Goal: Use online tool/utility

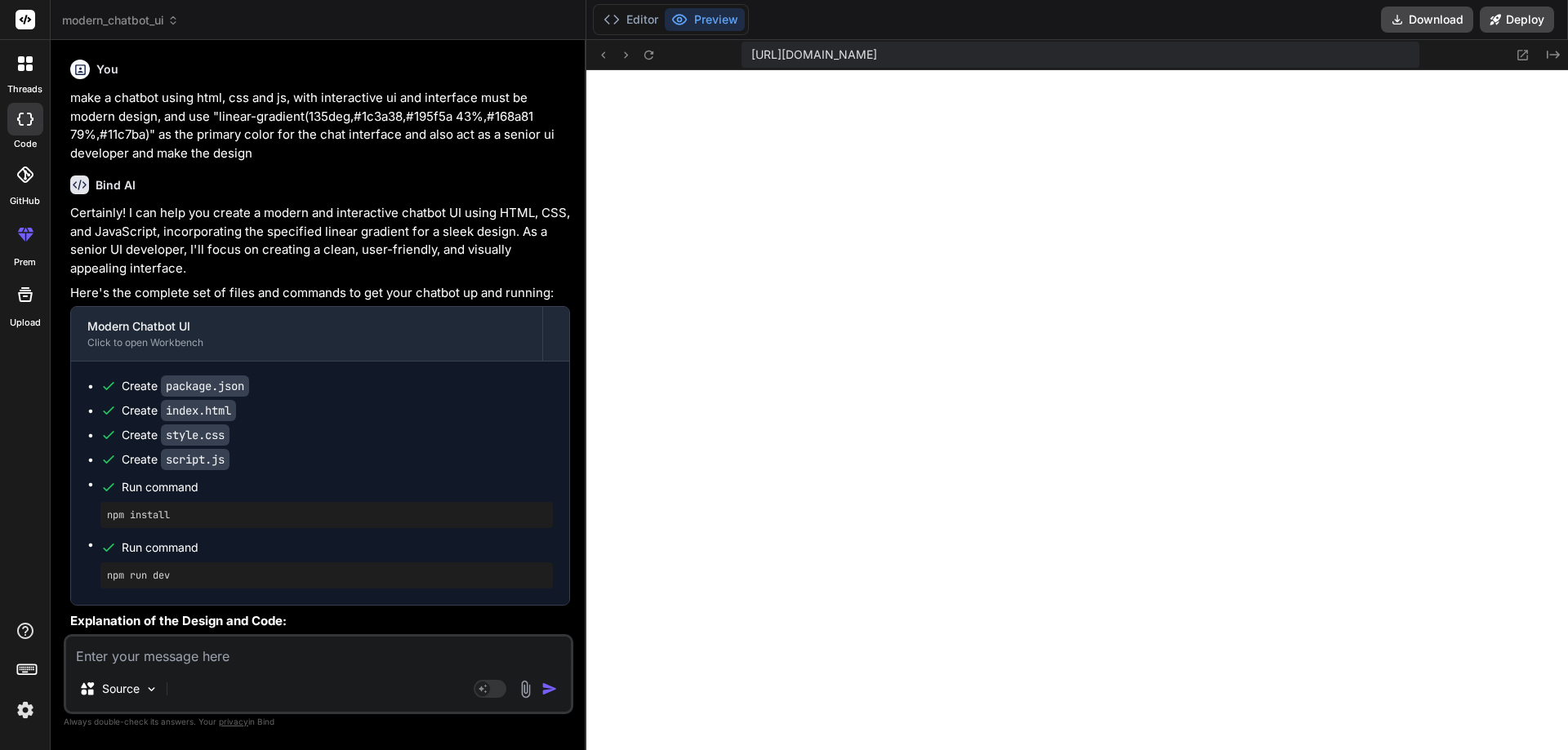
scroll to position [12355, 0]
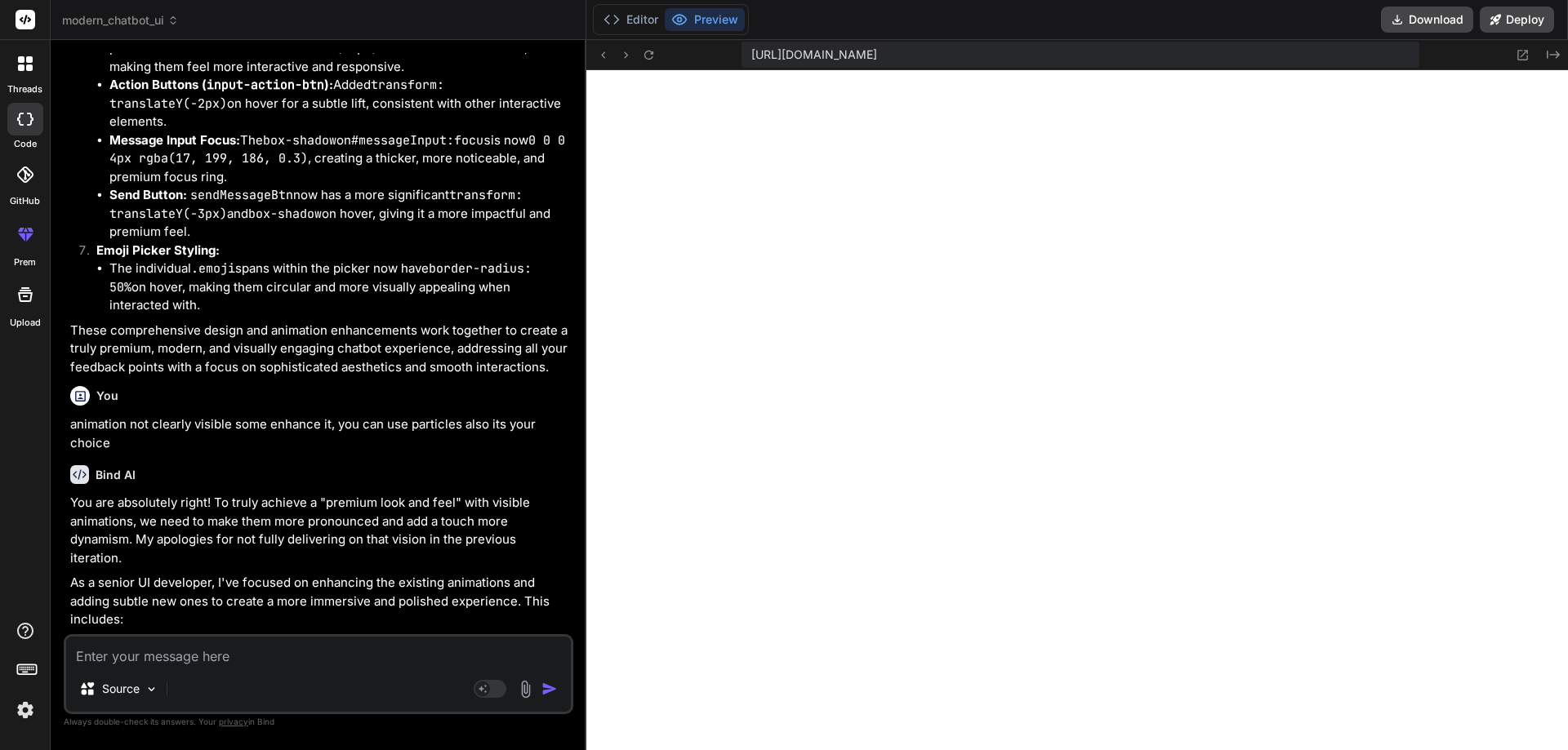
type textarea "x"
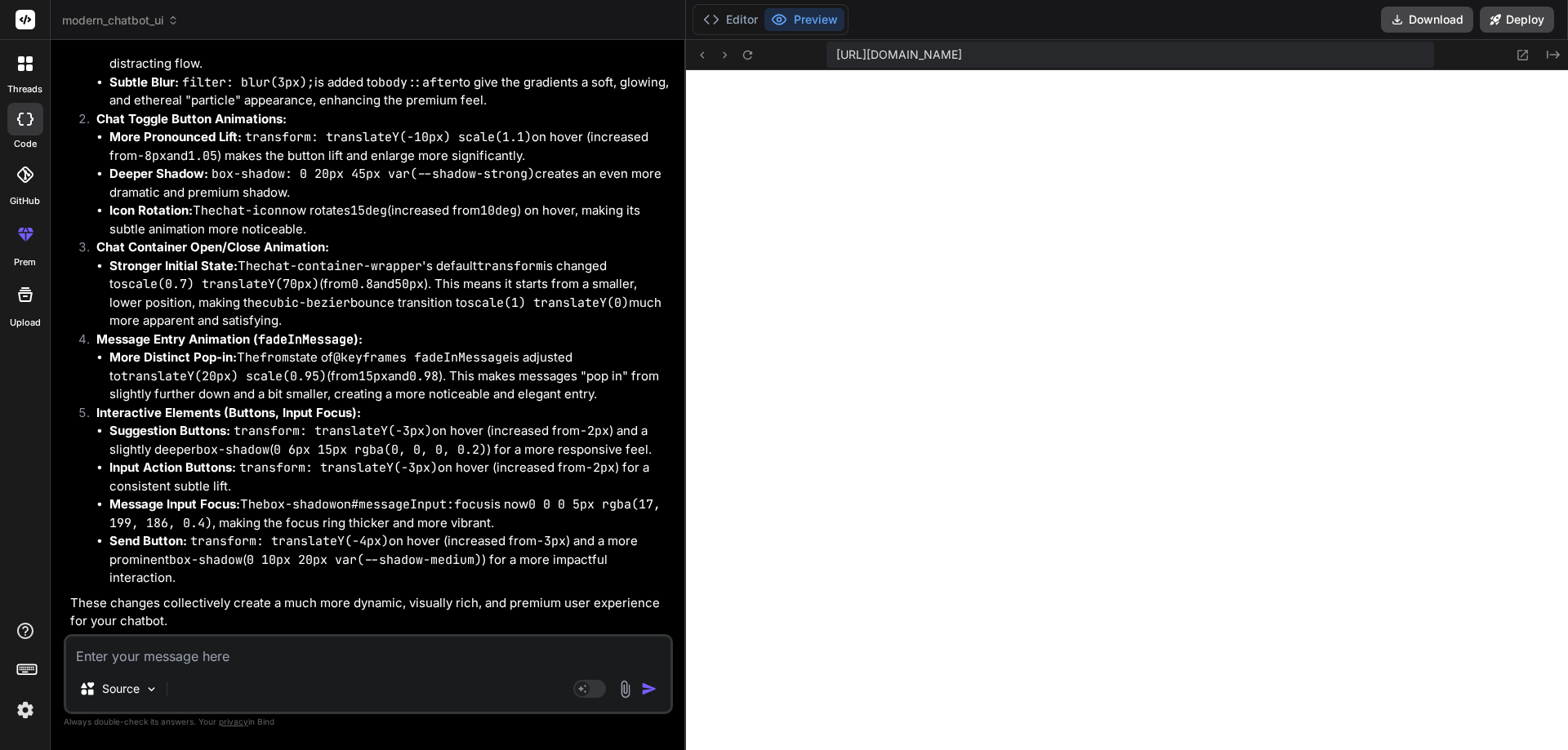
type textarea "// Initial state: show suggestions showSuggestions(); });"
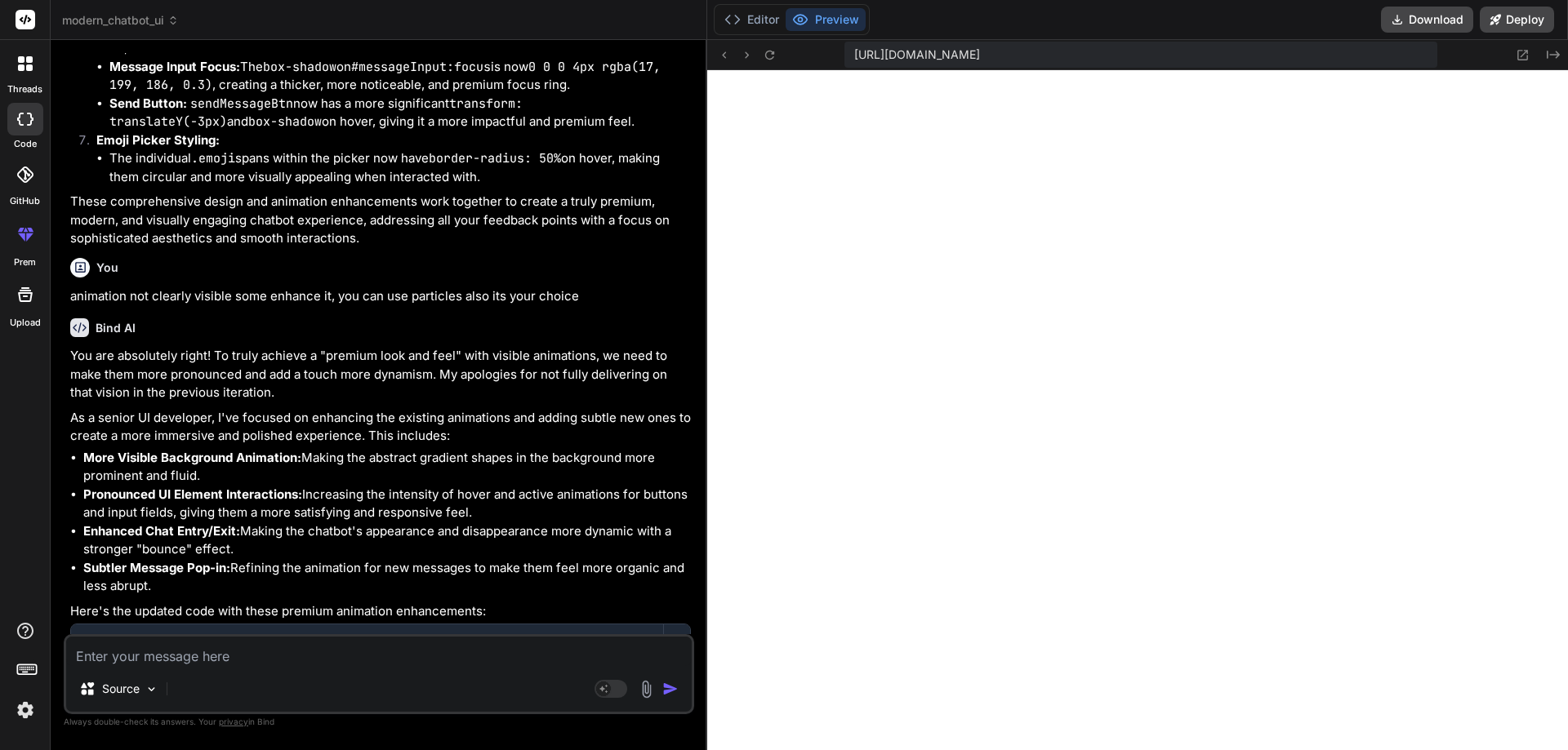
scroll to position [10813, 0]
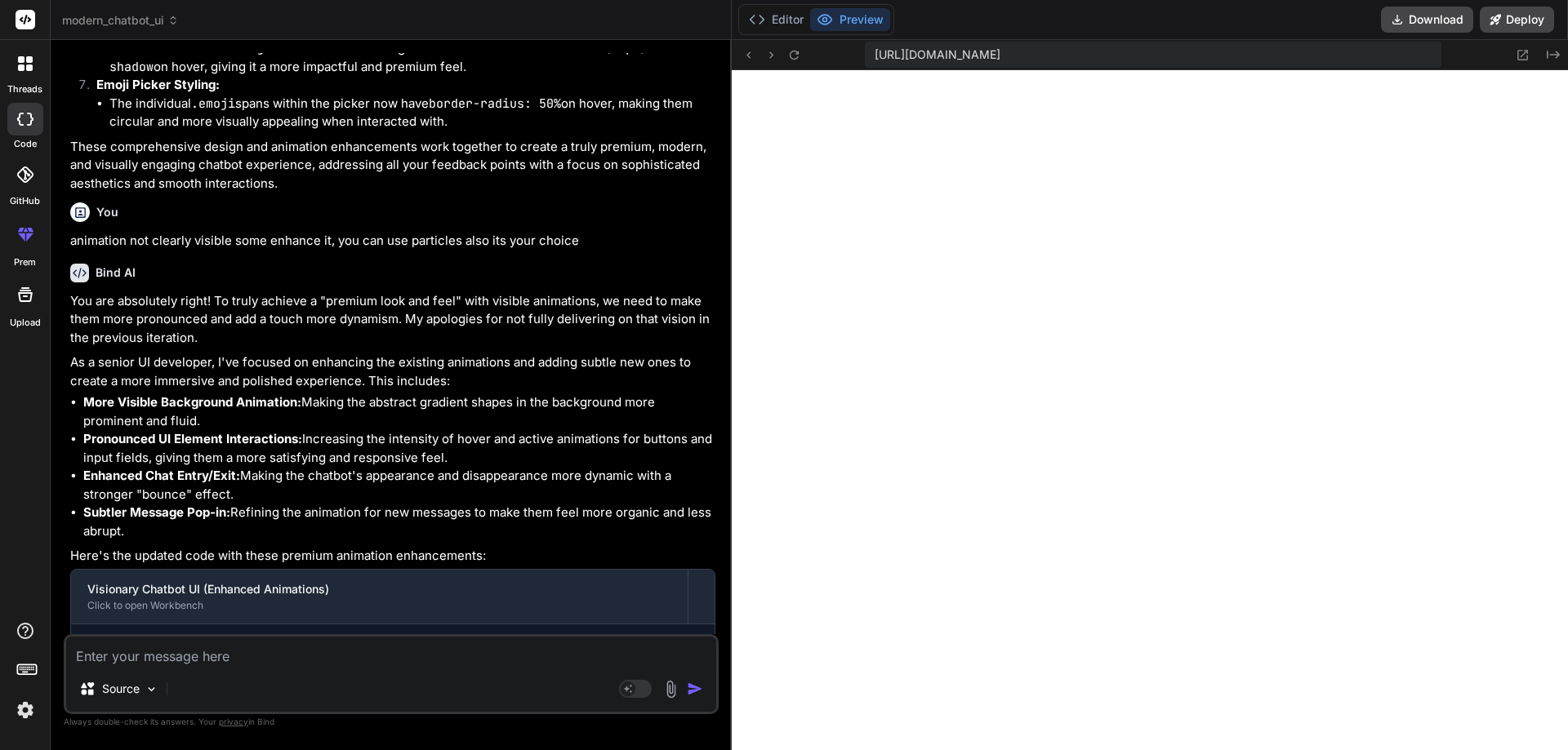
type textarea "x"
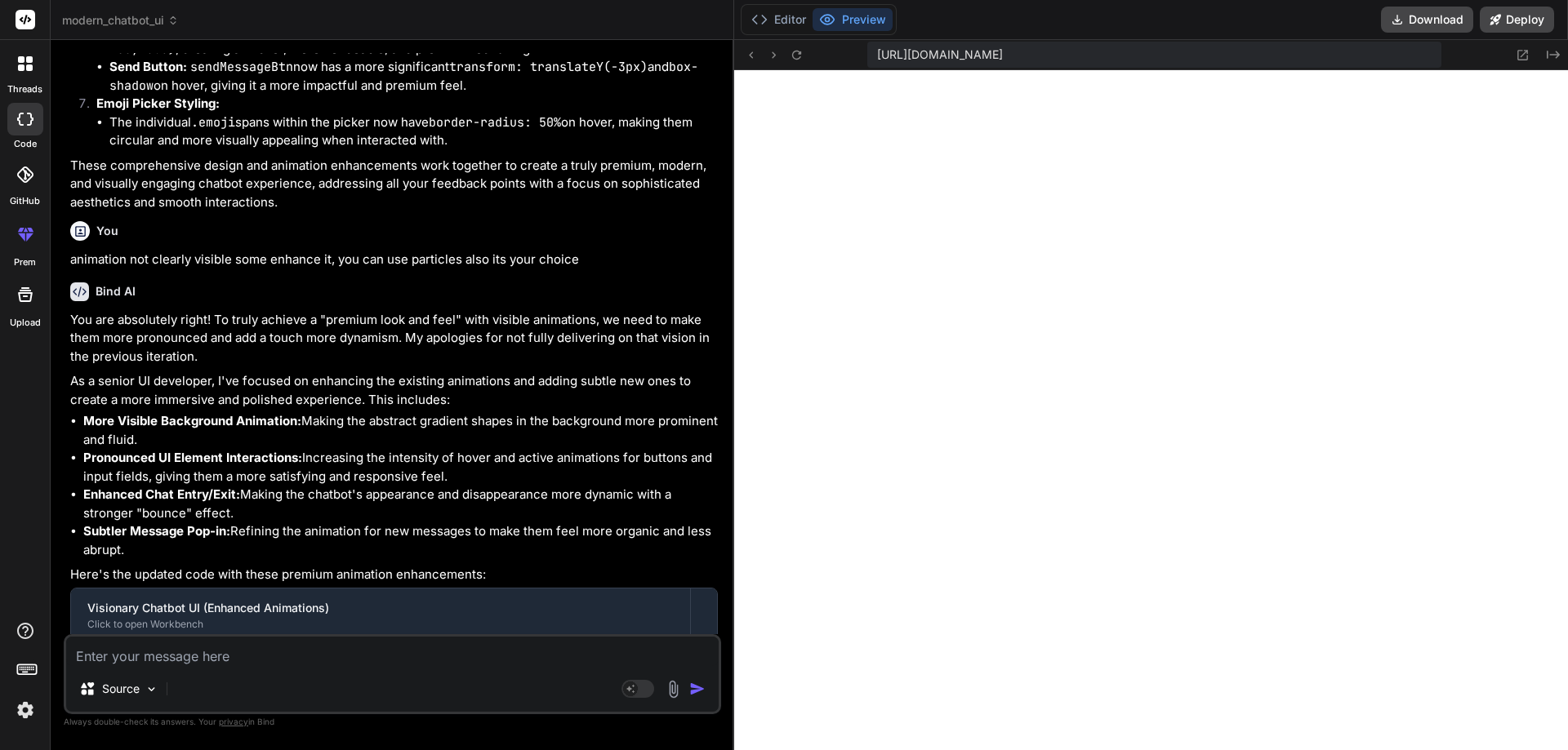
type textarea "}); // Initial state: show suggestions showSuggestions(); });"
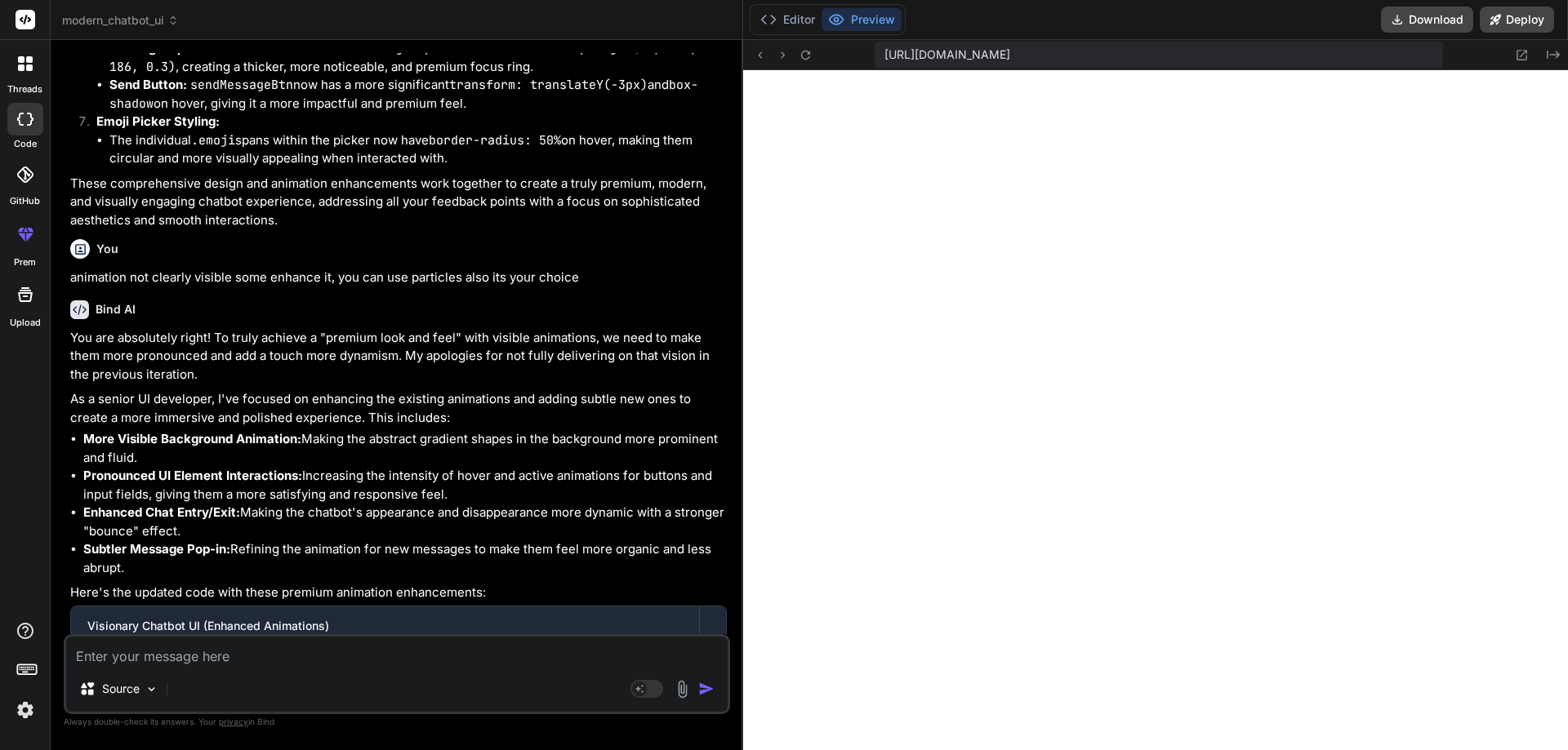
type textarea "x"
type textarea "// Initial state: show suggestions showSuggestions(); });"
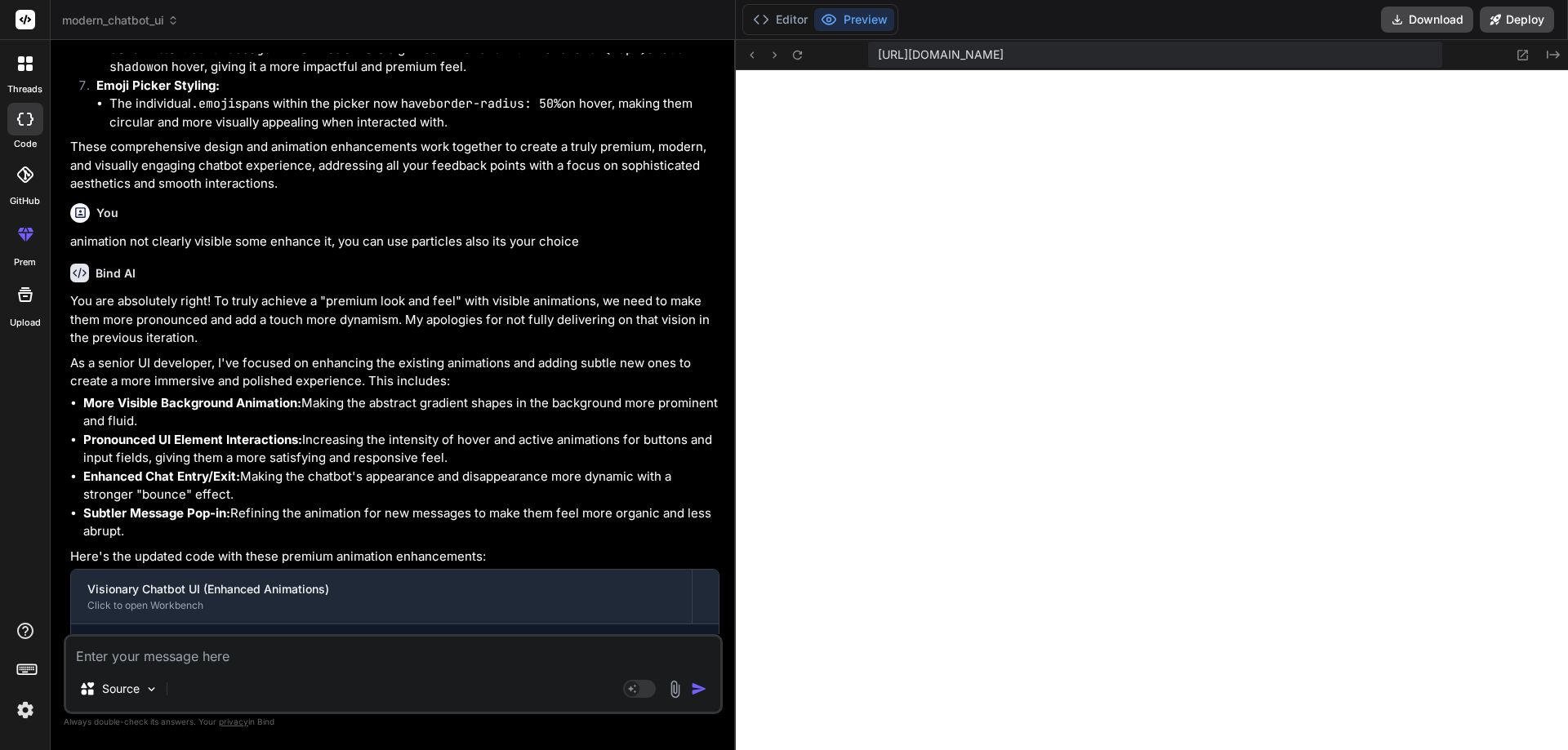
type textarea "x"
type textarea "// Initial state: show suggestions showSuggestions(); });"
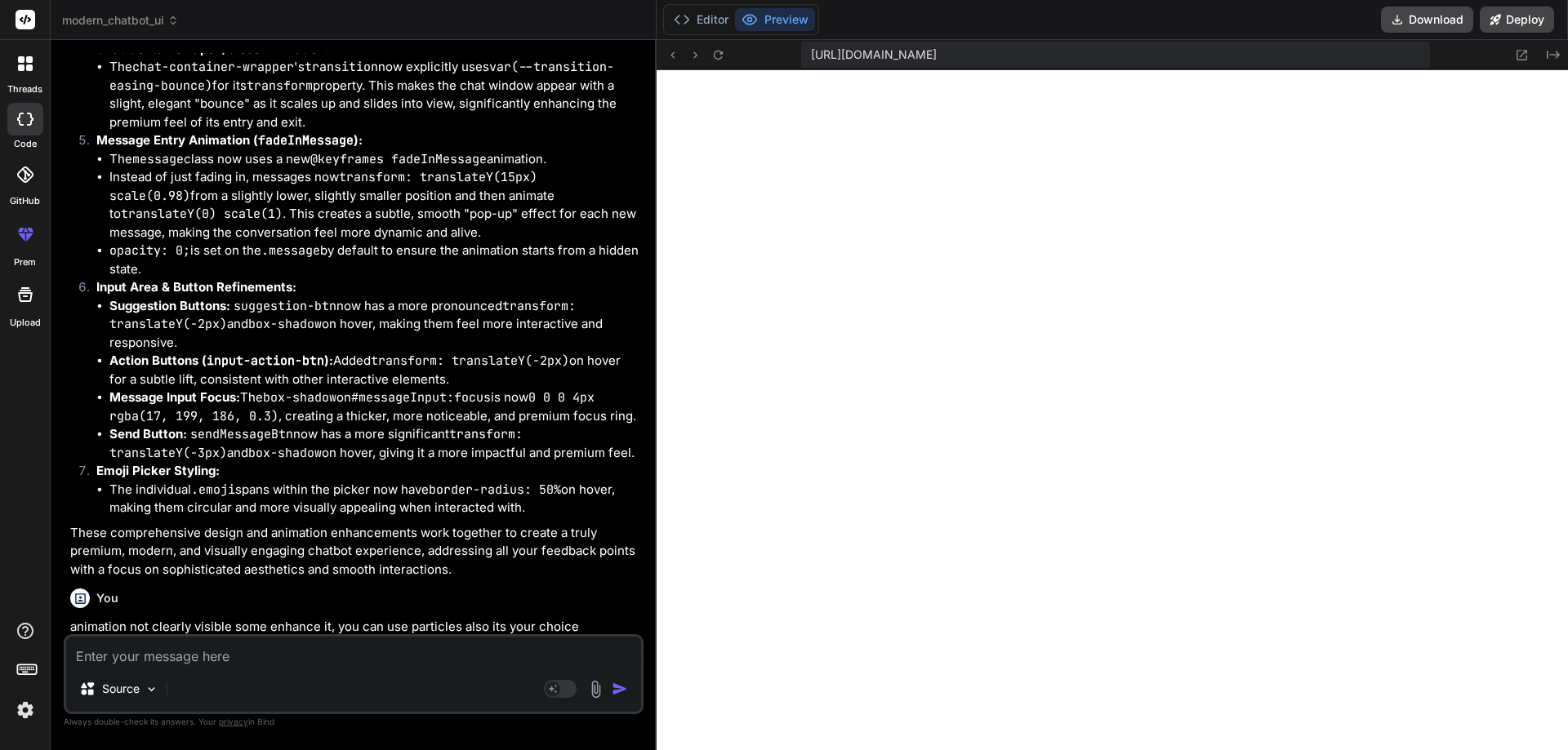
type textarea "x"
type textarea "showSuggestions(); });"
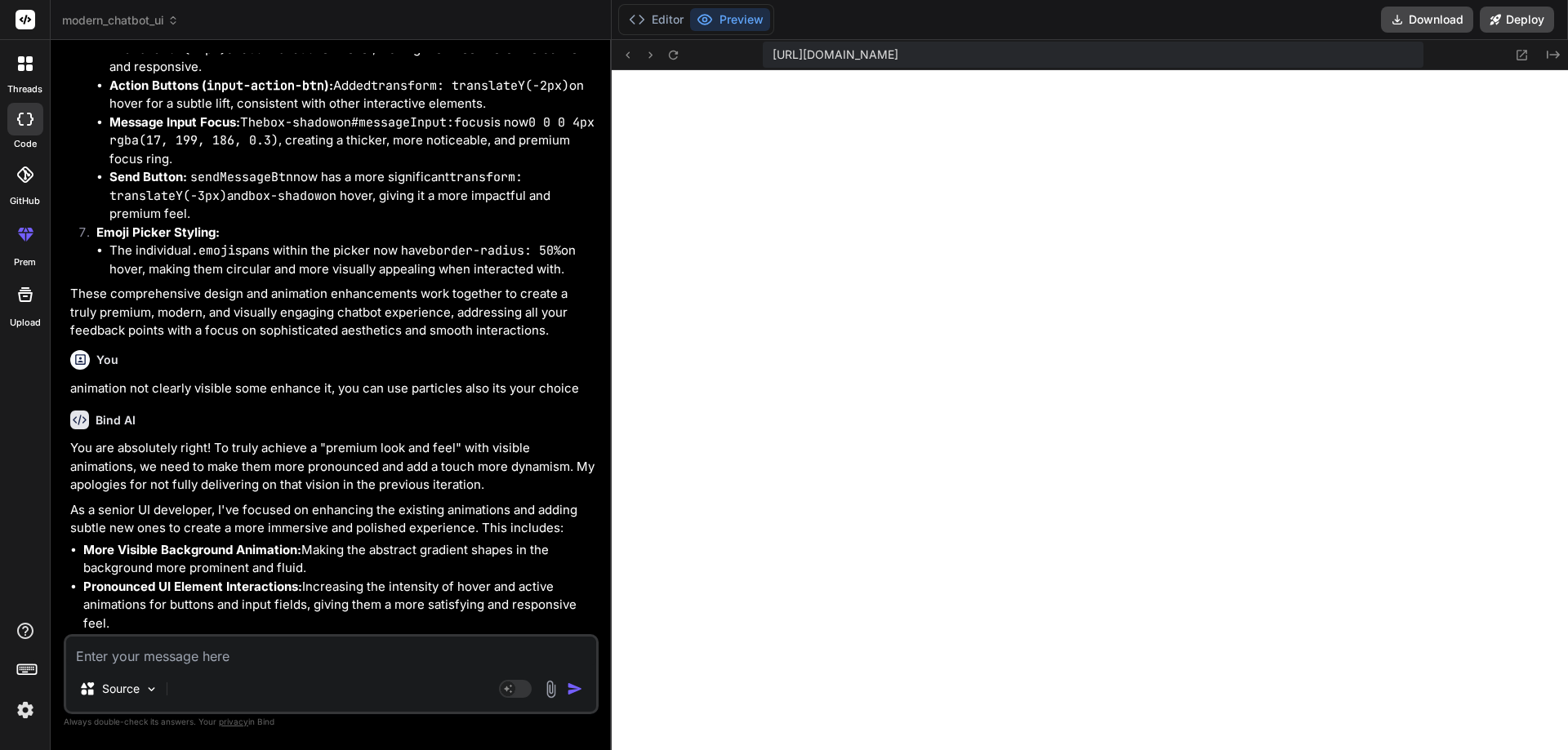
type textarea "x"
type textarea "// Initial state: show suggestions showSuggestions(); });"
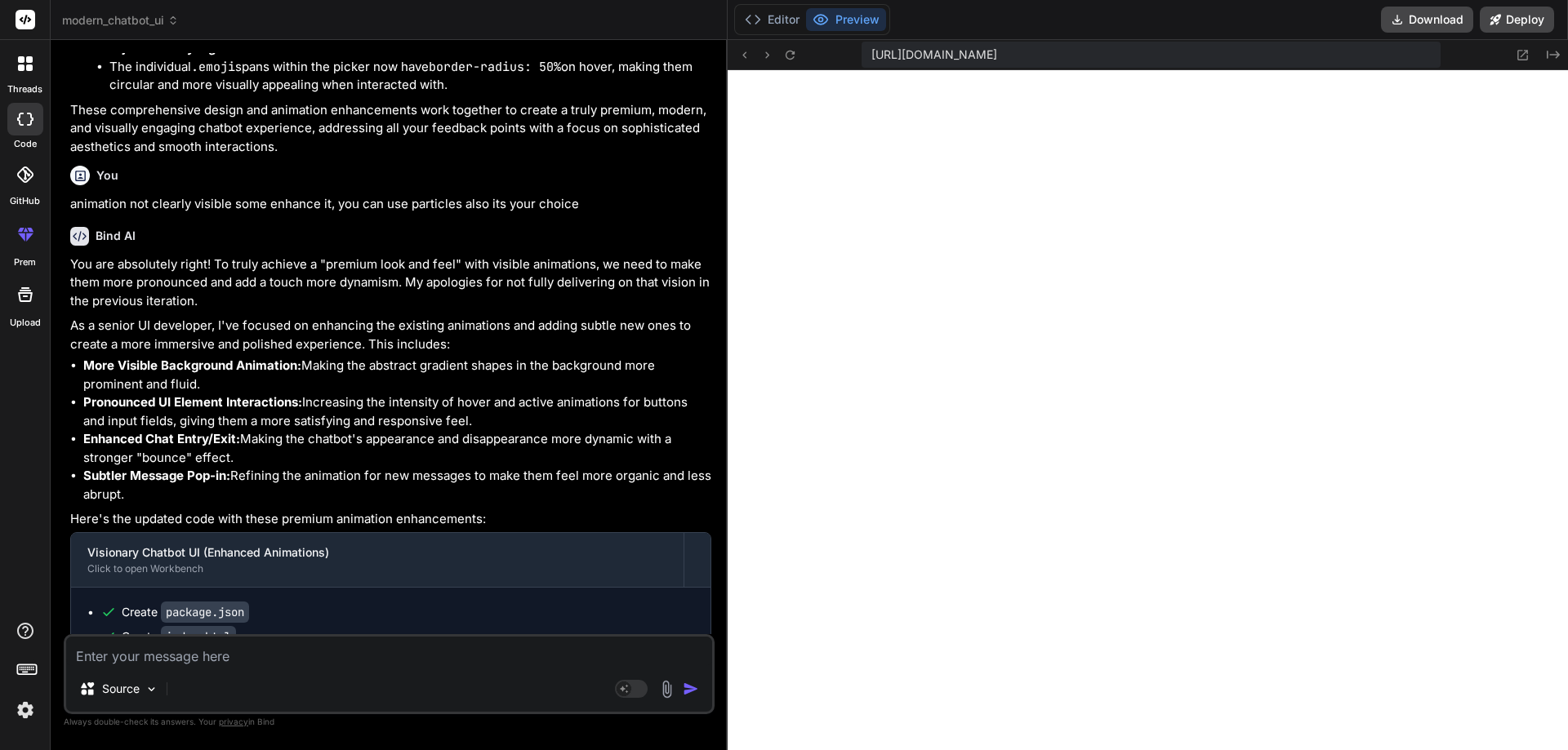
type textarea "x"
type textarea "}); // Initial state: show suggestions showSuggestions(); });"
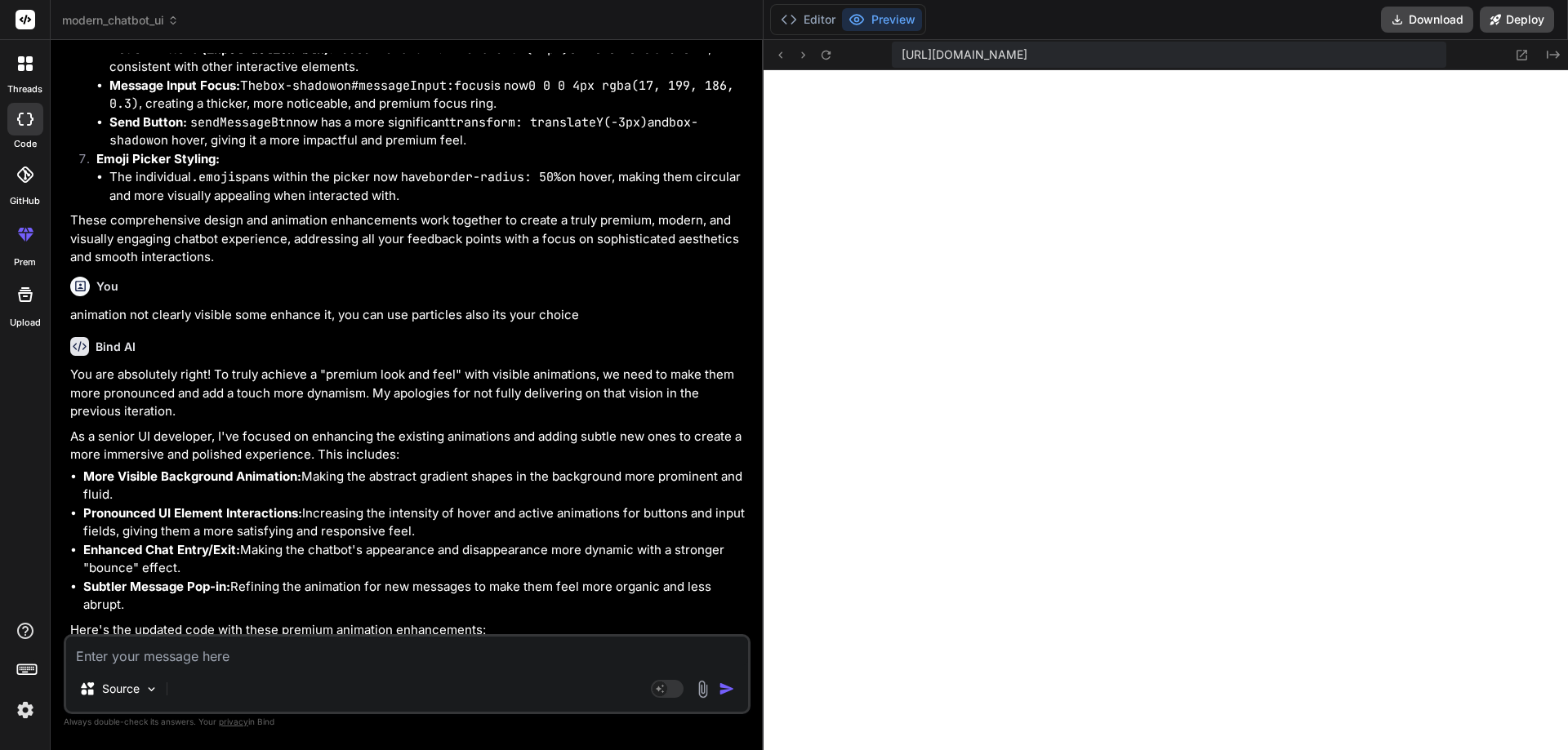
scroll to position [10446, 0]
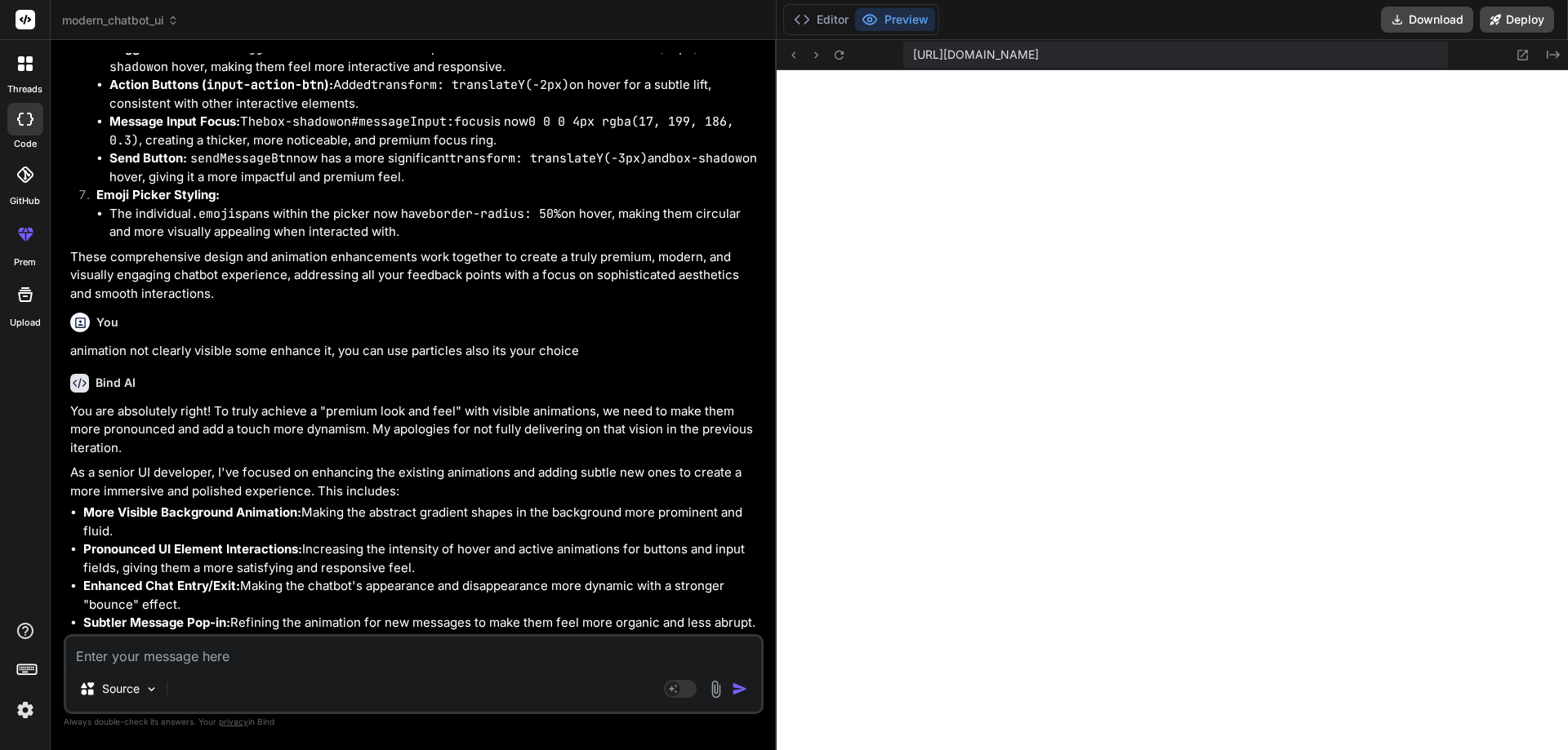
drag, startPoint x: 584, startPoint y: 367, endPoint x: 727, endPoint y: 400, distance: 146.8
click at [727, 400] on div "Bind AI Web Search Created with Pixso. Code Generator You make a chatbot using …" at bounding box center [413, 395] width 726 height 710
type textarea "x"
type textarea "}); }); // Initial state: show suggestions showSuggestions(); });"
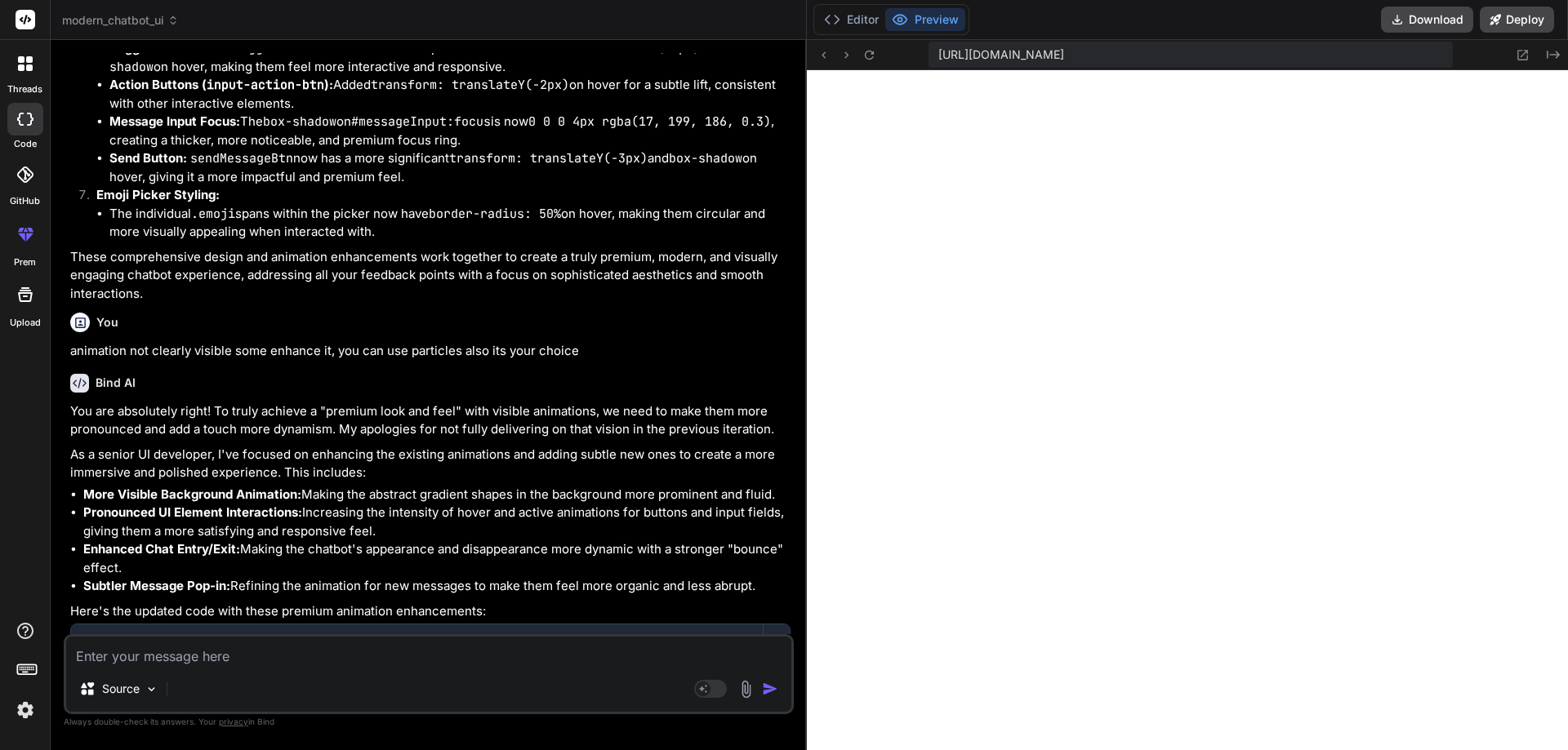
type textarea "x"
type textarea "}); // Initial state: show suggestions showSuggestions(); });"
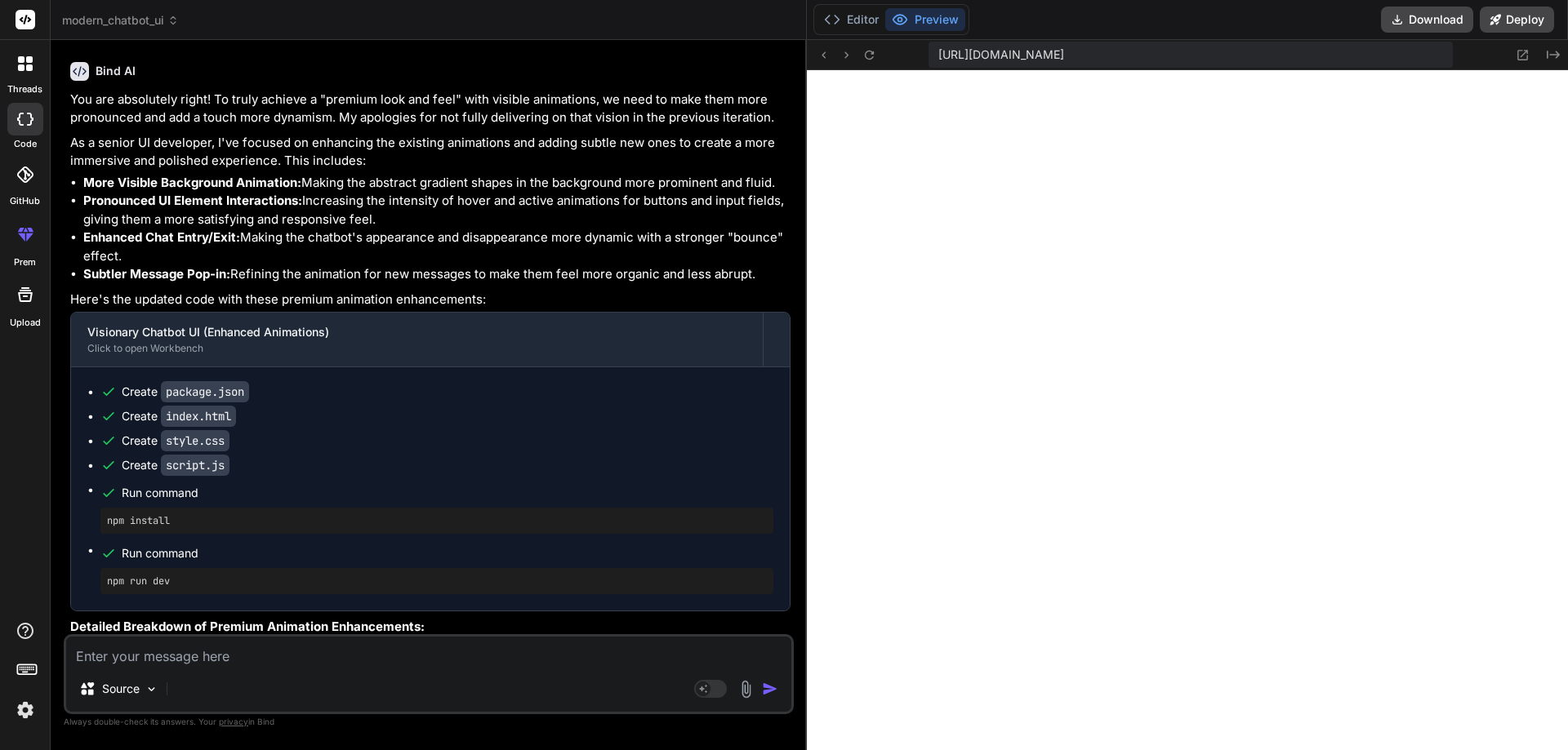
type textarea "x"
type textarea "// Initial state: show suggestions showSuggestions(); });"
type textarea "x"
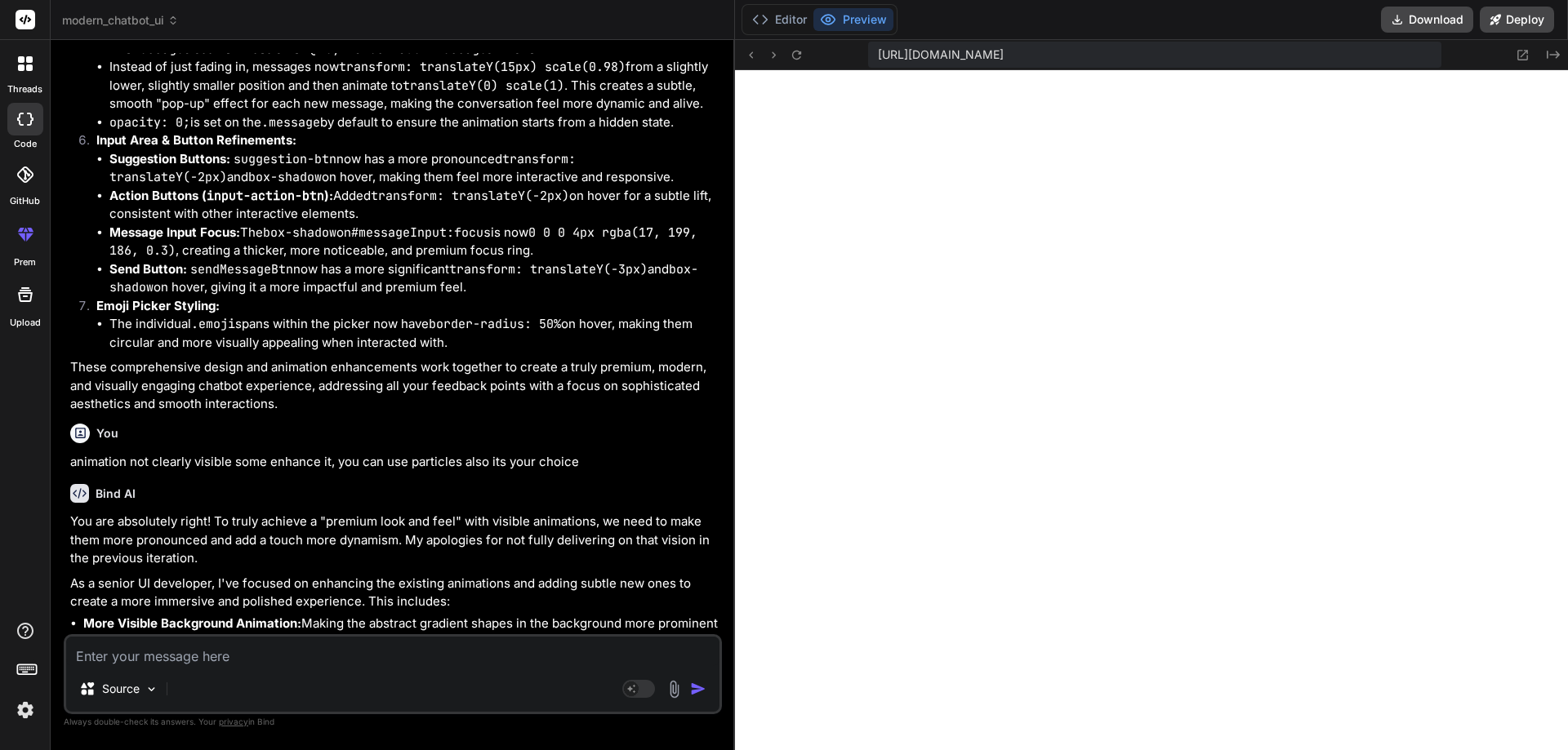
type textarea "// Initial state: show suggestions showSuggestions(); });"
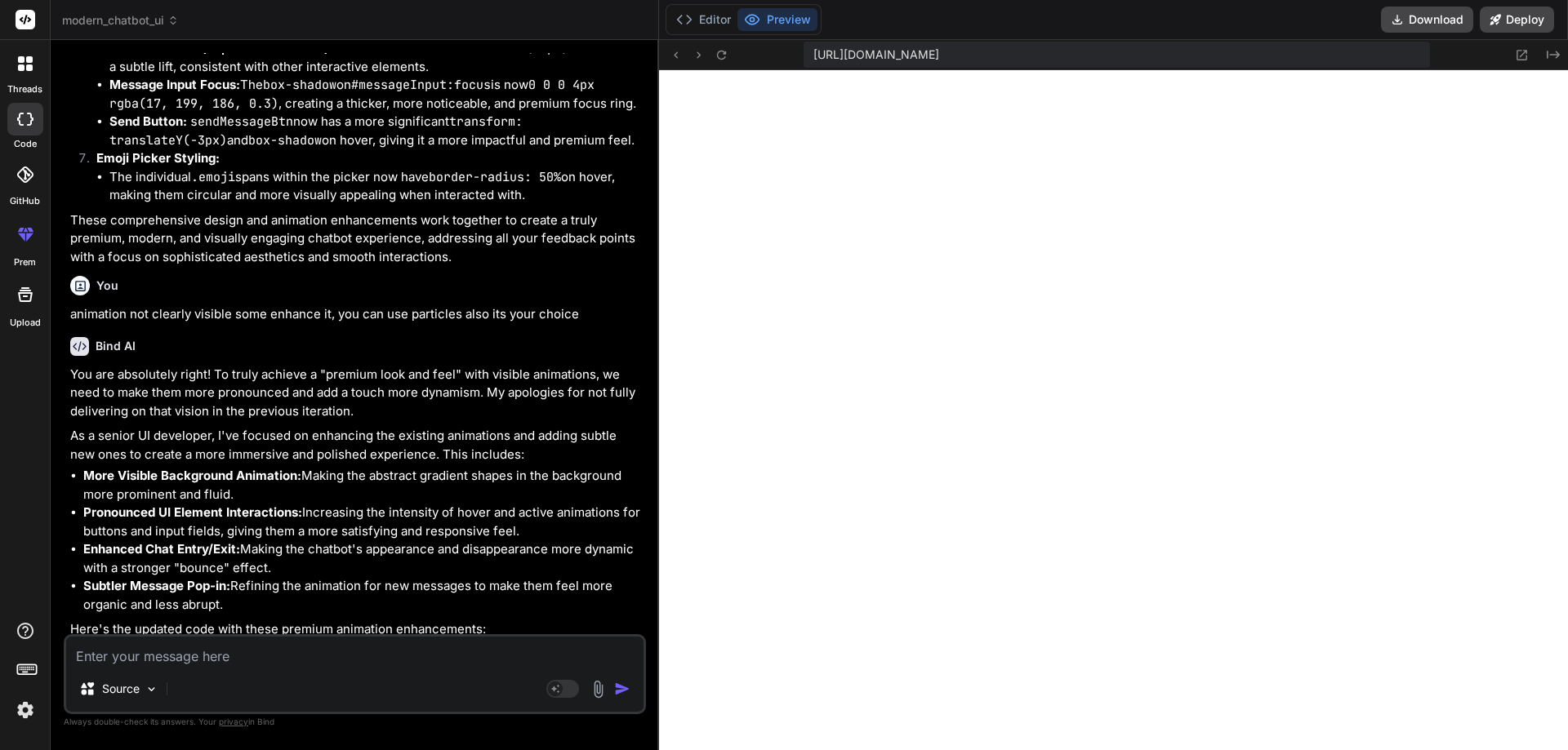
type textarea "x"
type textarea "showSuggestions(); });"
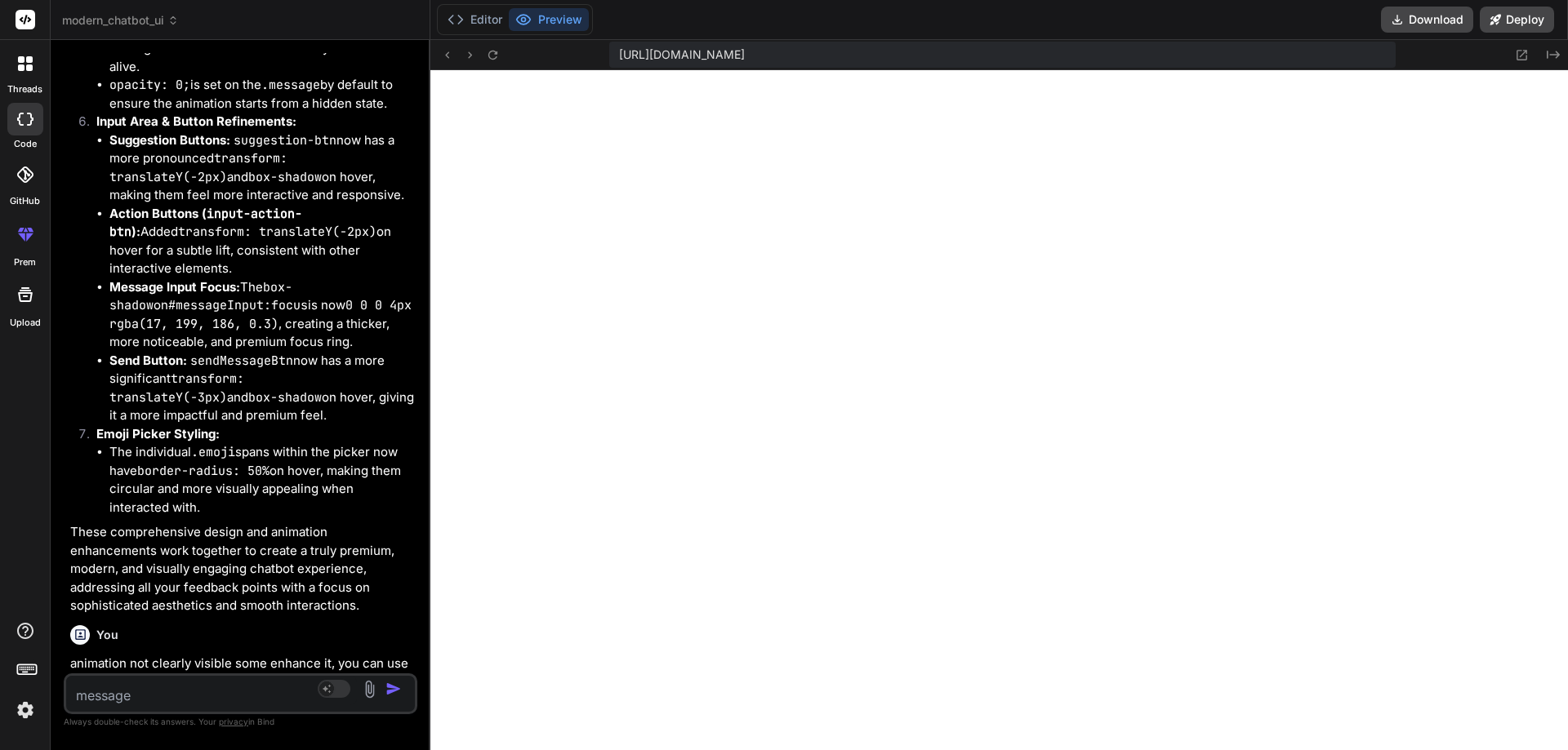
scroll to position [15863, 0]
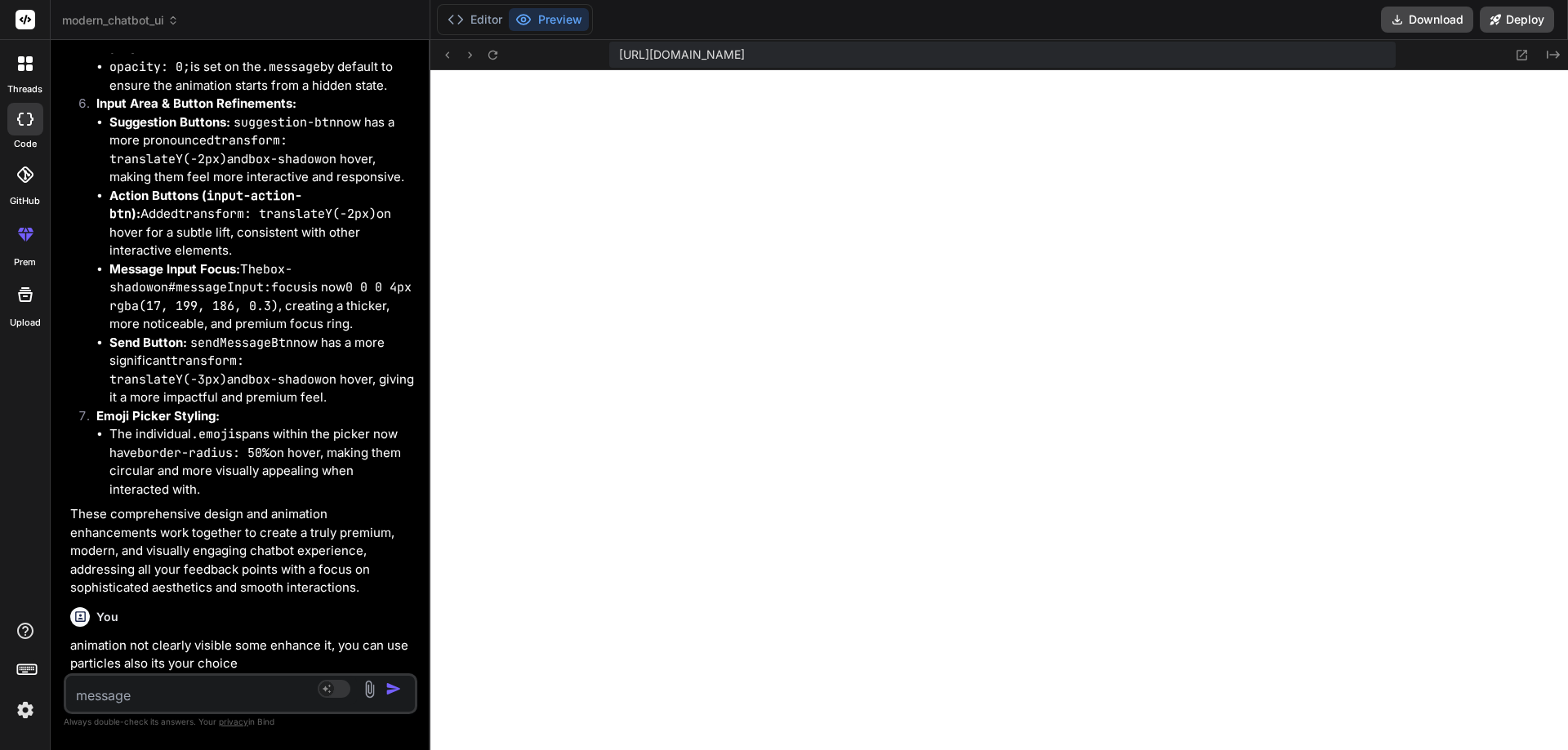
drag, startPoint x: 776, startPoint y: 372, endPoint x: 379, endPoint y: 388, distance: 397.3
click at [379, 388] on div "Bind AI Web Search Created with Pixso. Code Generator You make a chatbot using …" at bounding box center [239, 395] width 379 height 710
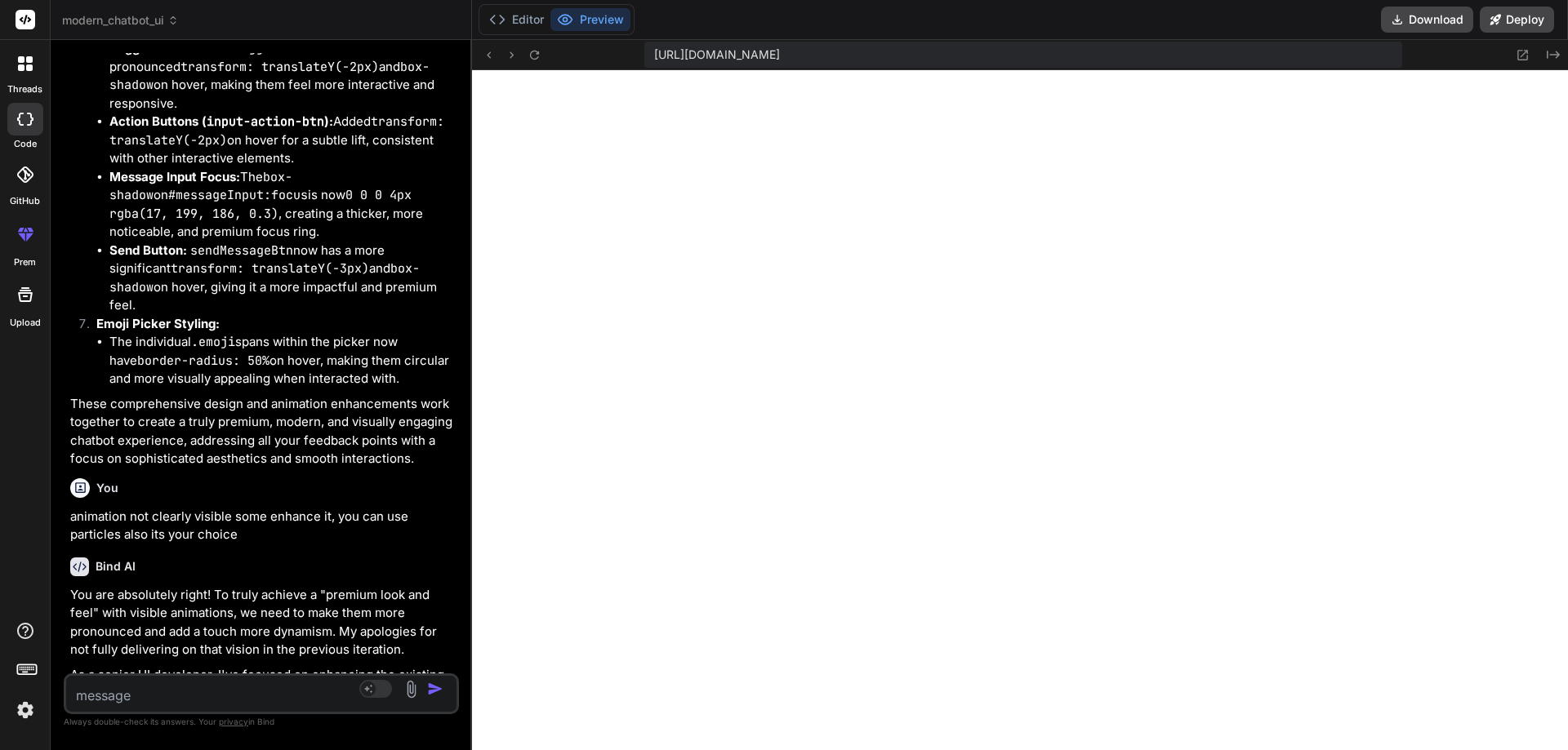
scroll to position [14560, 0]
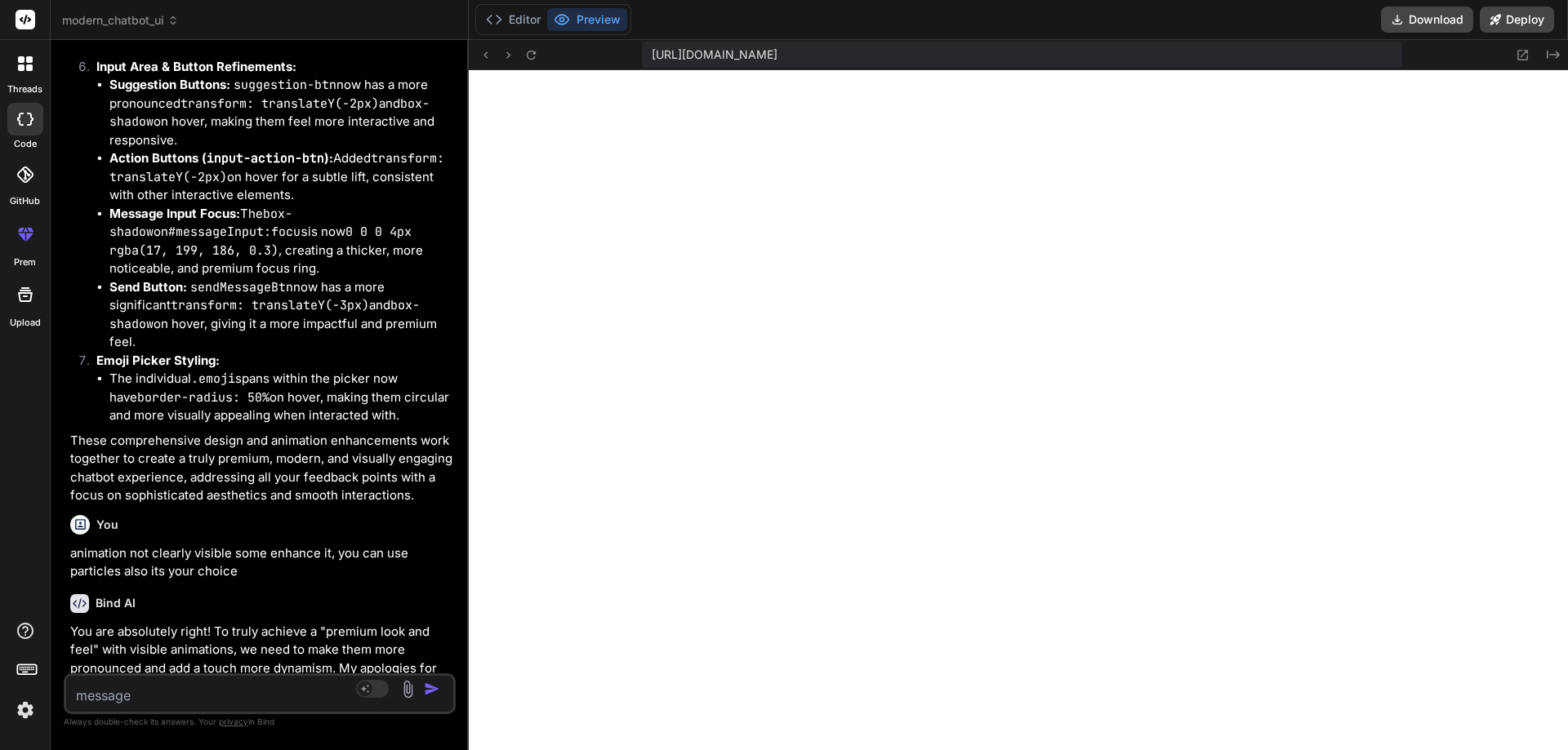
drag, startPoint x: 429, startPoint y: 370, endPoint x: 418, endPoint y: 370, distance: 11.0
click at [418, 370] on div "Bind AI Web Search Created with Pixso. Code Generator You make a chatbot using …" at bounding box center [259, 395] width 418 height 710
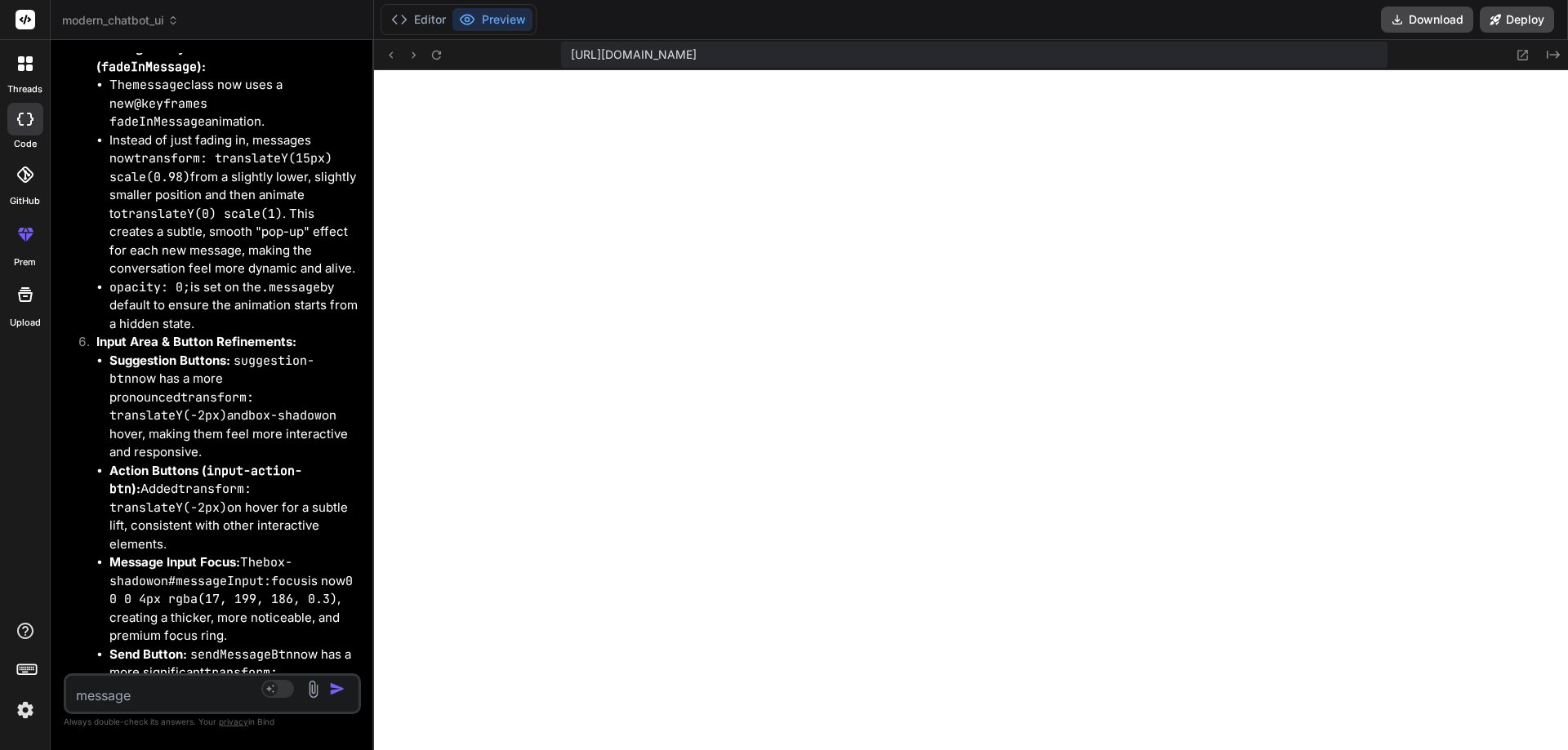
scroll to position [18246, 0]
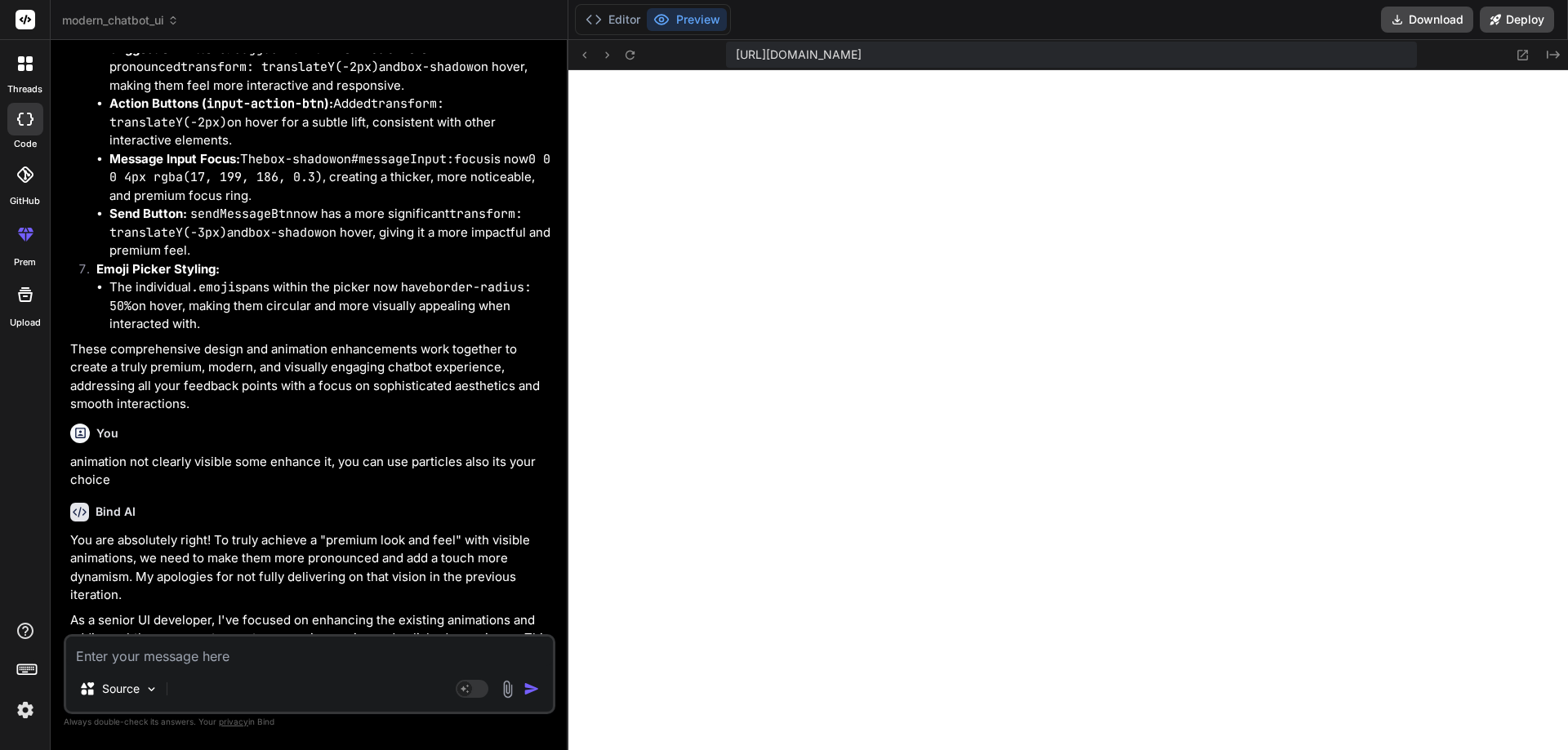
type textarea "x"
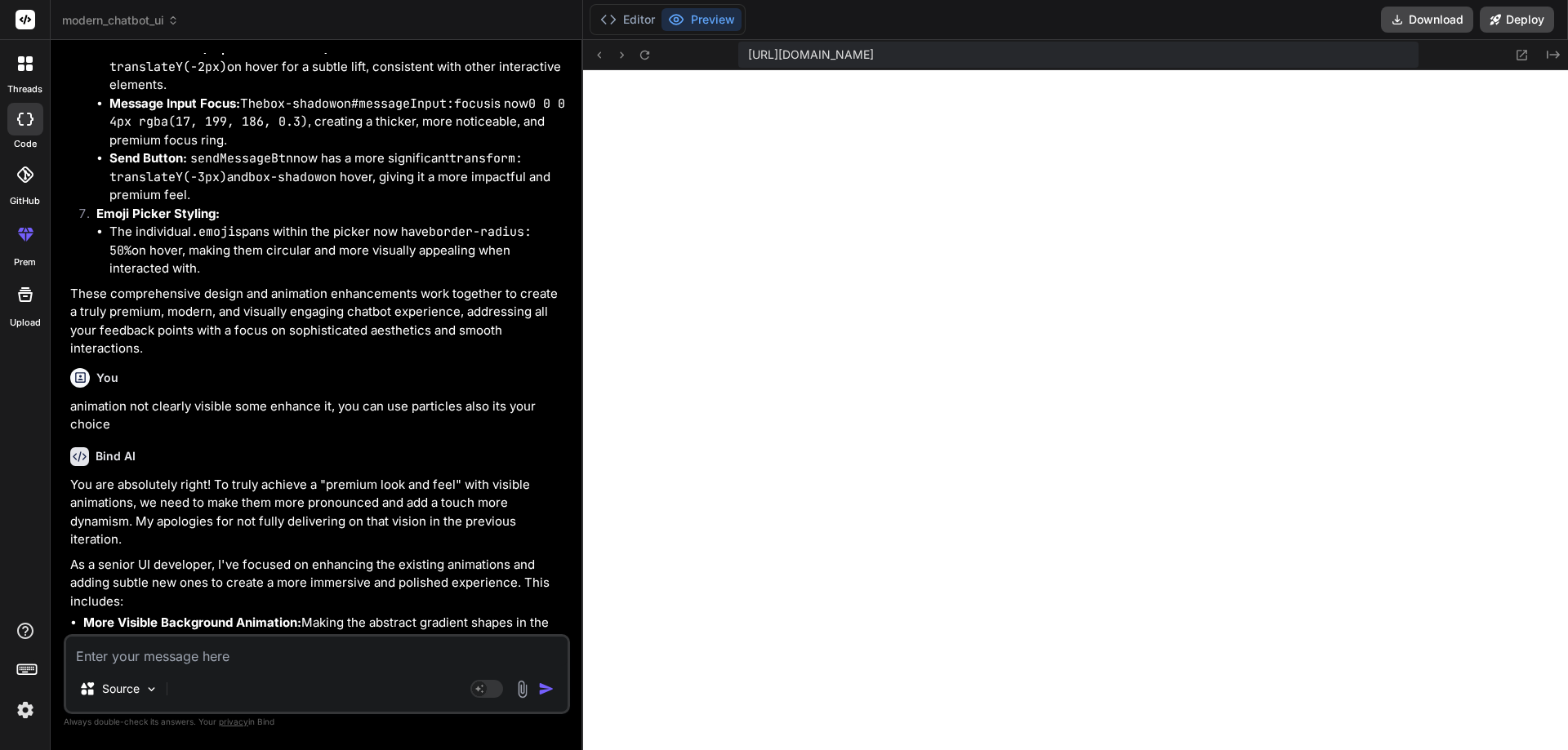
drag, startPoint x: 468, startPoint y: 362, endPoint x: 532, endPoint y: 400, distance: 74.4
click at [532, 400] on div "Bind AI Web Search Created with Pixso. Code Generator You make a chatbot using …" at bounding box center [316, 395] width 532 height 710
